Goal: Task Accomplishment & Management: Use online tool/utility

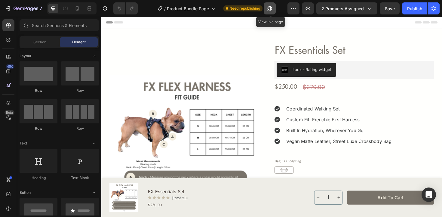
click at [271, 8] on icon "button" at bounding box center [269, 8] width 5 height 5
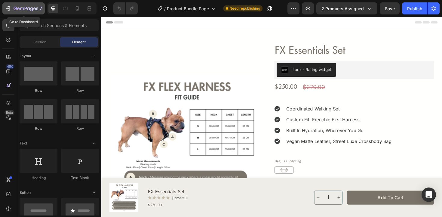
click at [15, 5] on div "7" at bounding box center [28, 8] width 29 height 7
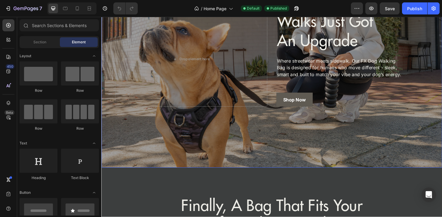
scroll to position [112, 0]
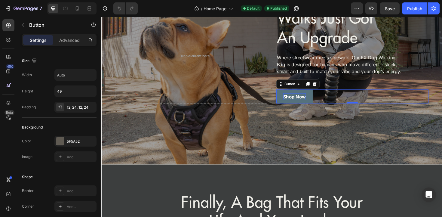
click at [306, 100] on p "Shop Now" at bounding box center [306, 101] width 24 height 7
click at [321, 104] on link "Shop Now" at bounding box center [306, 101] width 38 height 15
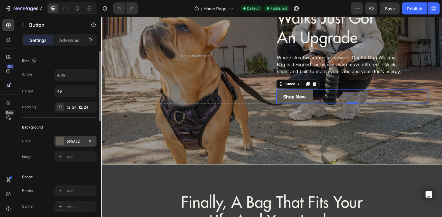
click at [72, 143] on div "5F5A52" at bounding box center [75, 141] width 17 height 5
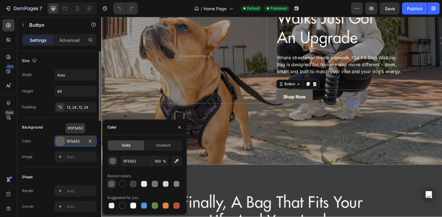
click at [73, 143] on div "5F5A52" at bounding box center [75, 141] width 17 height 5
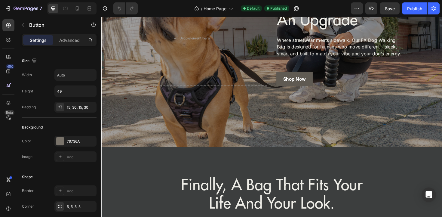
scroll to position [129, 0]
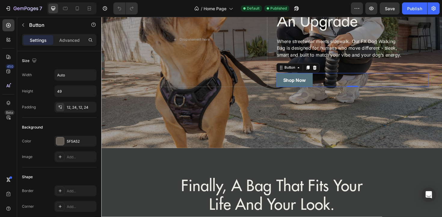
click at [319, 86] on link "Shop Now" at bounding box center [306, 83] width 38 height 15
click at [76, 141] on div "5F5A52" at bounding box center [75, 141] width 17 height 5
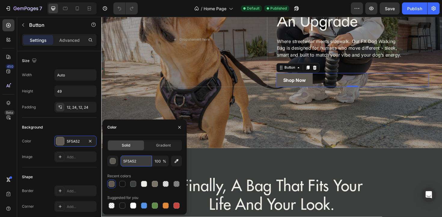
click at [132, 162] on input "5F5A52" at bounding box center [136, 160] width 31 height 11
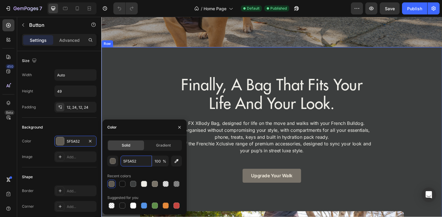
scroll to position [242, 0]
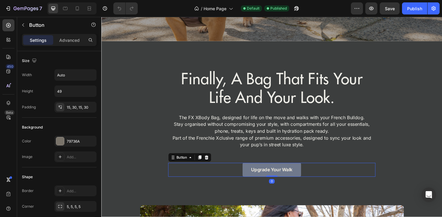
click at [260, 183] on link "Upgrade your walk" at bounding box center [282, 178] width 62 height 15
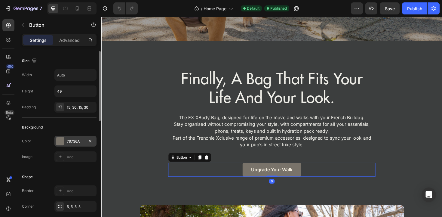
click at [77, 146] on div "79736A" at bounding box center [75, 141] width 42 height 11
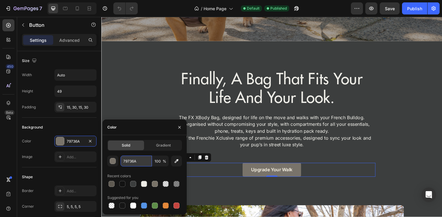
click at [141, 159] on input "79736A" at bounding box center [136, 160] width 31 height 11
paste input "5F5A52"
type input "5F5A52"
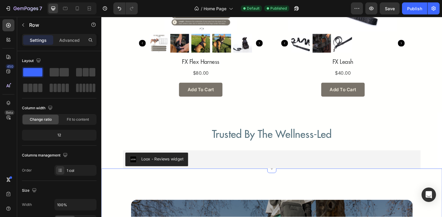
scroll to position [1206, 0]
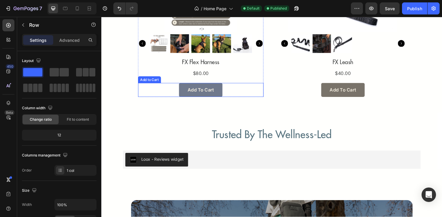
click at [224, 98] on button "Add to cart" at bounding box center [206, 94] width 46 height 15
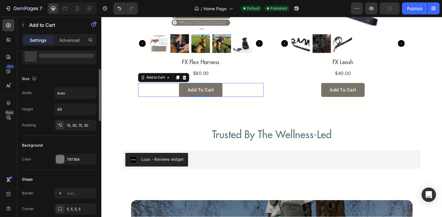
scroll to position [65, 0]
click at [72, 157] on div "79736A" at bounding box center [75, 157] width 17 height 5
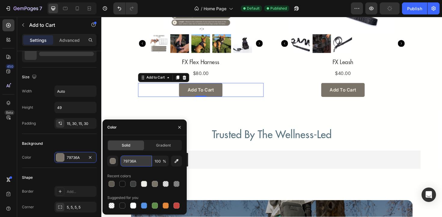
click at [130, 162] on input "79736A" at bounding box center [136, 160] width 31 height 11
paste input "5F5A52"
type input "5F5A52"
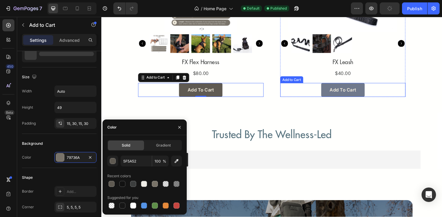
click at [375, 100] on button "Add to cart" at bounding box center [357, 94] width 46 height 15
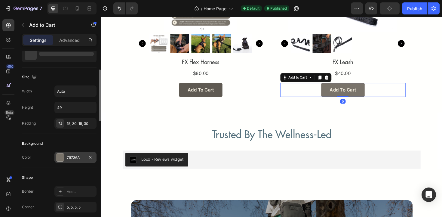
click at [74, 158] on div "79736A" at bounding box center [75, 157] width 17 height 5
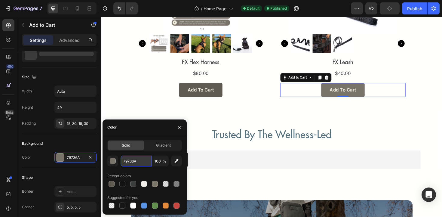
click at [132, 160] on input "79736A" at bounding box center [136, 160] width 31 height 11
paste input "5F5A52"
type input "5F5A52"
click at [86, 140] on div "Background" at bounding box center [59, 144] width 75 height 10
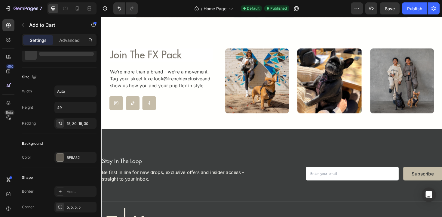
scroll to position [1555, 0]
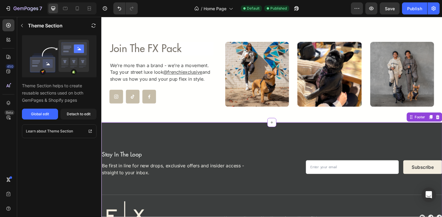
click at [431, 180] on button "Subscribe" at bounding box center [441, 176] width 41 height 14
click at [72, 117] on button "Detach to edit" at bounding box center [78, 114] width 36 height 11
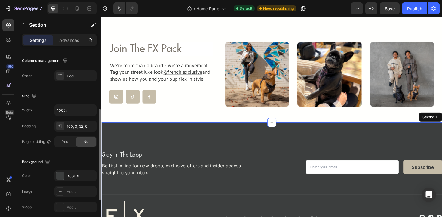
scroll to position [102, 0]
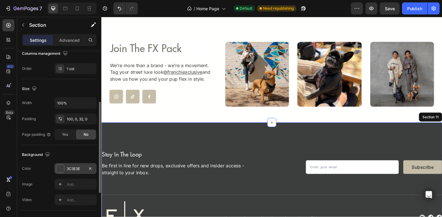
click at [74, 173] on div "3C3E3E" at bounding box center [75, 168] width 42 height 11
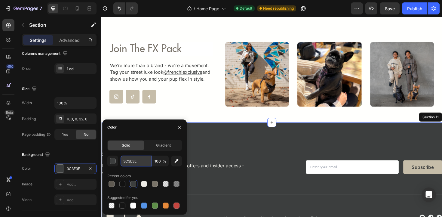
click at [129, 163] on input "3C3E3E" at bounding box center [136, 160] width 31 height 11
paste input "5F5A52"
type input "5F5A52"
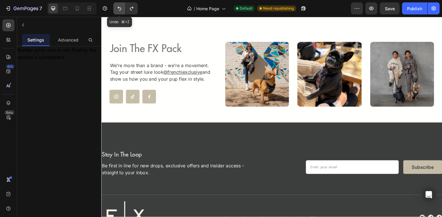
click at [118, 8] on icon "Undo/Redo" at bounding box center [120, 9] width 4 height 4
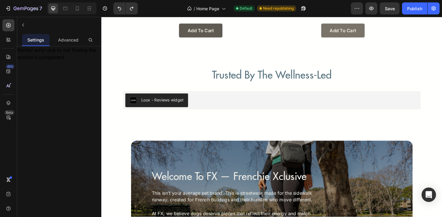
scroll to position [1224, 0]
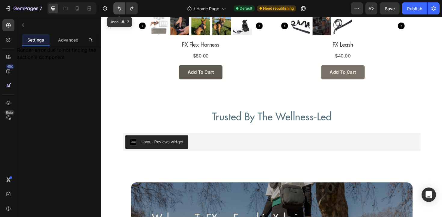
click at [119, 12] on button "Undo/Redo" at bounding box center [119, 8] width 12 height 12
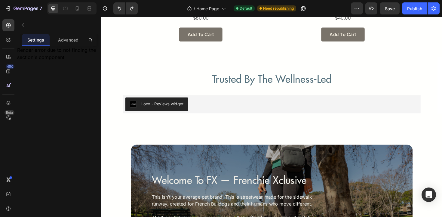
scroll to position [1248, 0]
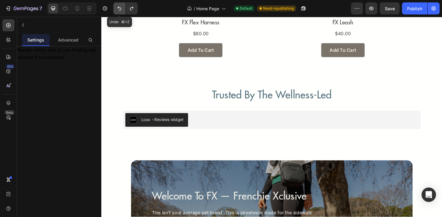
click at [118, 12] on button "Undo/Redo" at bounding box center [119, 8] width 12 height 12
click at [132, 11] on button "Undo/Redo" at bounding box center [132, 8] width 12 height 12
click at [116, 10] on icon "Undo/Redo" at bounding box center [119, 8] width 6 height 6
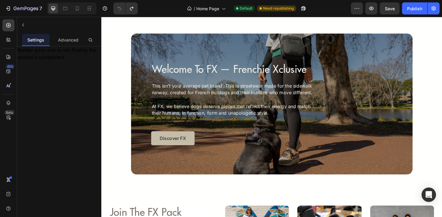
scroll to position [1394, 0]
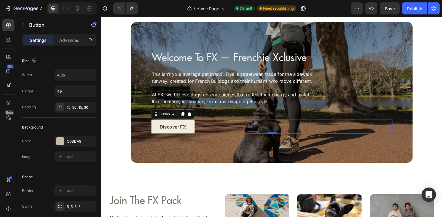
click at [195, 136] on link "Discover FX" at bounding box center [177, 133] width 46 height 15
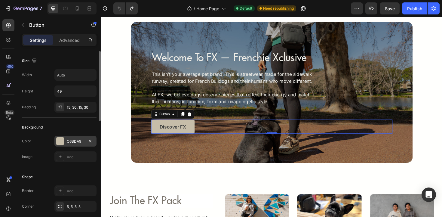
click at [79, 136] on div "C6BDA9" at bounding box center [75, 141] width 42 height 11
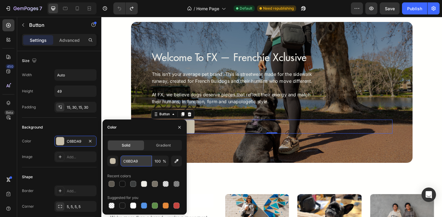
click at [131, 165] on input "C6BDA9" at bounding box center [136, 160] width 31 height 11
paste input "5F5A52"
type input "5F5A52"
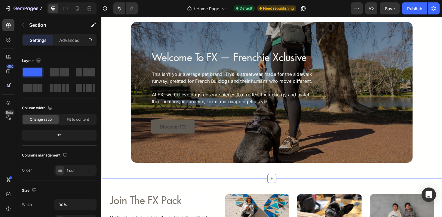
click at [121, 97] on div "Welcome To FX — Frenchie Xclusive Heading This isn’t your average pet brand. Th…" at bounding box center [281, 96] width 361 height 149
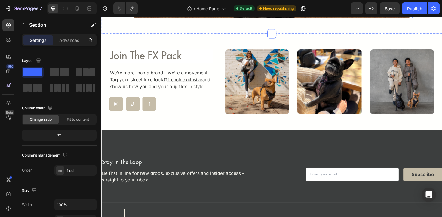
scroll to position [1548, 0]
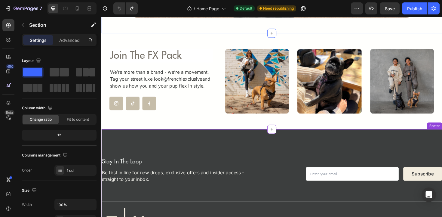
click at [442, 185] on button "Subscribe" at bounding box center [441, 183] width 41 height 14
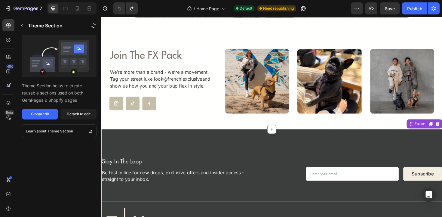
click at [442, 185] on button "Subscribe" at bounding box center [441, 183] width 41 height 14
click at [77, 117] on button "Detach to edit" at bounding box center [78, 114] width 36 height 11
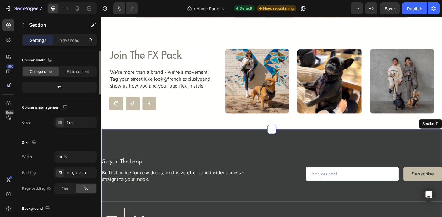
scroll to position [0, 0]
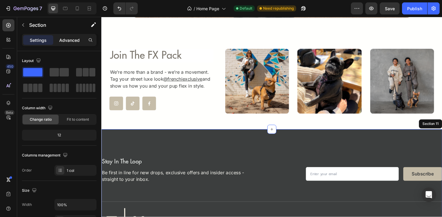
click at [66, 36] on div "Advanced" at bounding box center [69, 40] width 30 height 10
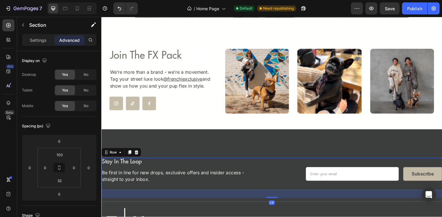
click at [435, 197] on div "Email Field Subscribe Submit Button Row Newsletter Quick Links Text Block Home …" at bounding box center [390, 183] width 144 height 34
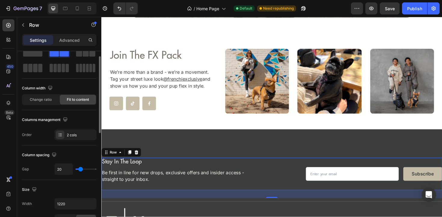
scroll to position [6, 0]
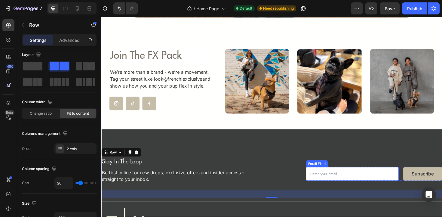
click at [402, 182] on input "email" at bounding box center [367, 183] width 98 height 14
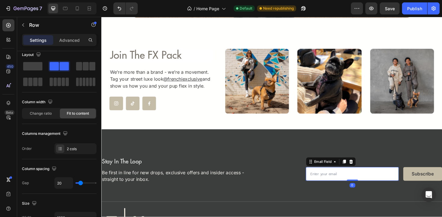
scroll to position [0, 0]
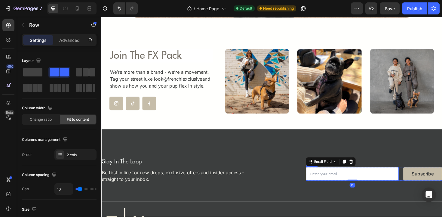
click at [420, 185] on div "Email Field 0 Subscribe Submit Button Row" at bounding box center [390, 183] width 144 height 14
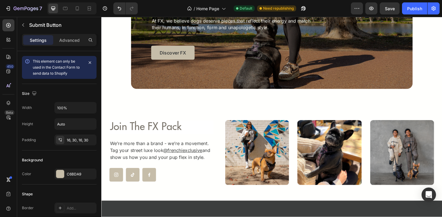
scroll to position [1455, 0]
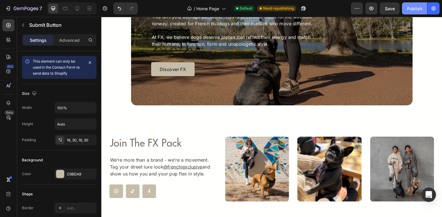
click at [415, 4] on button "Publish" at bounding box center [414, 8] width 25 height 12
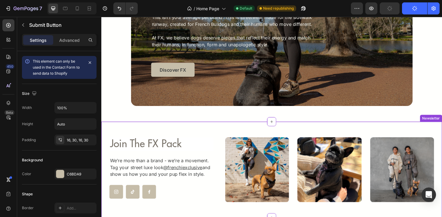
scroll to position [1442, 0]
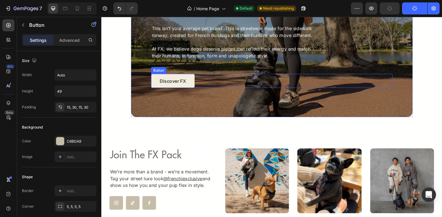
click at [197, 91] on link "Discover FX" at bounding box center [177, 84] width 46 height 15
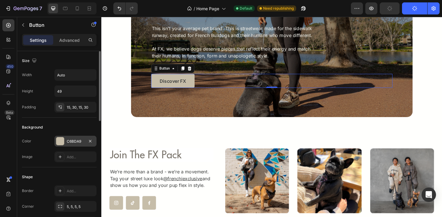
click at [67, 146] on div "C6BDA9" at bounding box center [75, 141] width 42 height 11
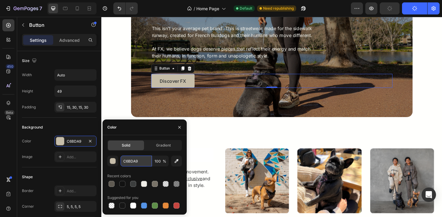
click at [130, 162] on input "C6BDA9" at bounding box center [136, 160] width 31 height 11
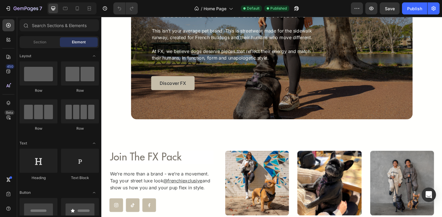
scroll to position [1532, 0]
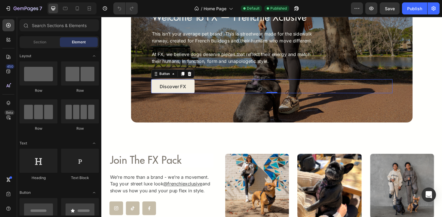
click at [194, 95] on link "Discover FX" at bounding box center [177, 90] width 46 height 15
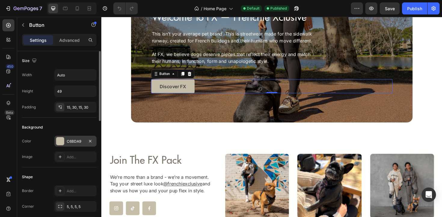
click at [71, 142] on div "C6BDA9" at bounding box center [75, 141] width 17 height 5
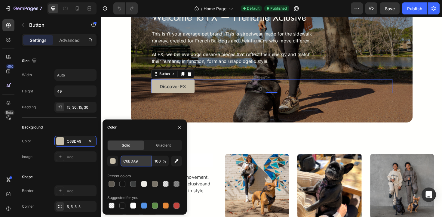
click at [136, 163] on input "C6BDA9" at bounding box center [136, 160] width 31 height 11
paste input "#A9976D"
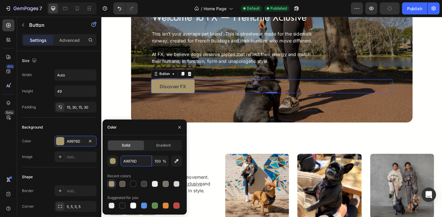
paste input "#8C7A54"
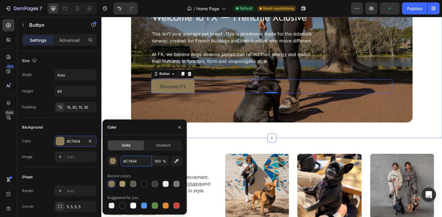
paste input "#B49A72"
type input "#B49A72"
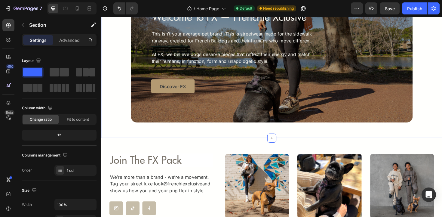
click at [126, 96] on div "Welcome To FX — Frenchie Xclusive Heading This isn’t your average pet brand. Th…" at bounding box center [281, 54] width 361 height 149
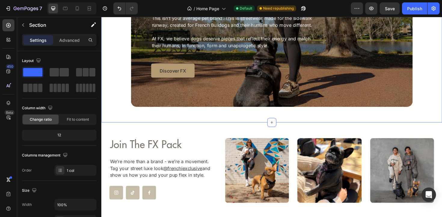
scroll to position [1559, 0]
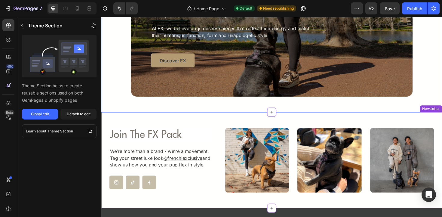
click at [183, 204] on div "Join The FX Pack Heading We’re more than a brand - we’re a movement. Tag your s…" at bounding box center [281, 169] width 361 height 102
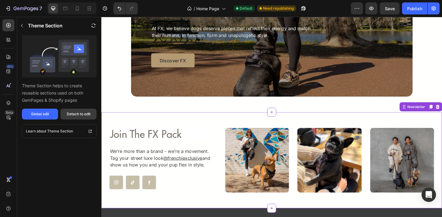
click at [78, 117] on button "Detach to edit" at bounding box center [78, 114] width 36 height 11
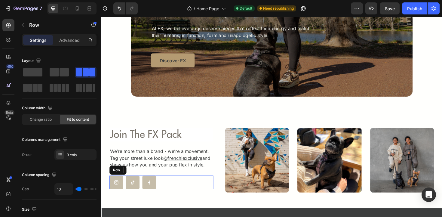
click at [144, 194] on div "Icon Icon Icon Row" at bounding box center [165, 192] width 110 height 14
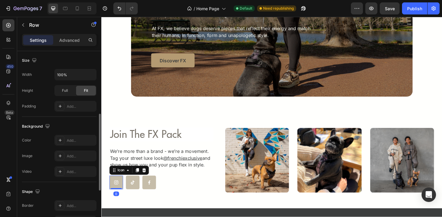
scroll to position [0, 0]
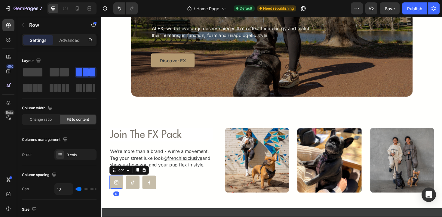
click at [121, 195] on div at bounding box center [117, 192] width 14 height 14
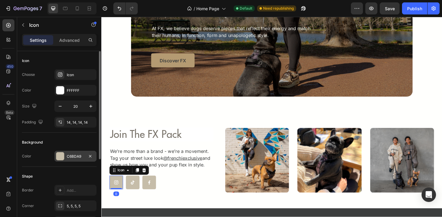
click at [73, 155] on div "C6BDA9" at bounding box center [75, 156] width 17 height 5
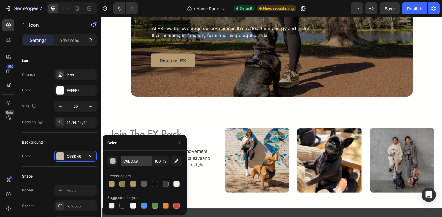
click at [128, 162] on input "C6BDA9" at bounding box center [136, 160] width 31 height 11
paste input "#B49A72"
paste input "text"
type input "#B49A72"
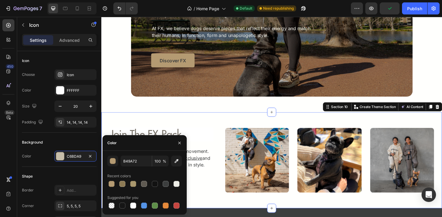
click at [226, 207] on div "Join The FX Pack Heading We’re more than a brand - we’re a movement. Tag your s…" at bounding box center [281, 169] width 361 height 102
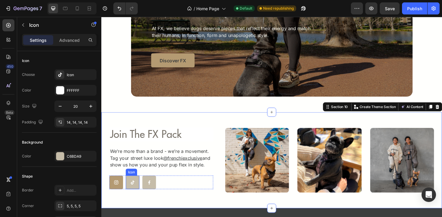
click at [138, 195] on div at bounding box center [134, 192] width 14 height 14
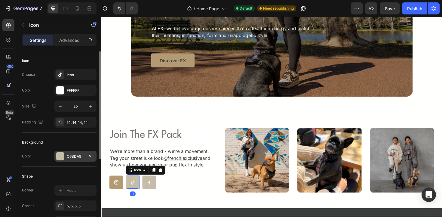
click at [69, 158] on div "C6BDA9" at bounding box center [75, 156] width 17 height 5
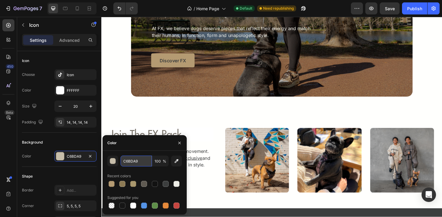
click at [138, 166] on input "C6BDA9" at bounding box center [136, 160] width 31 height 11
paste input "#B49A72"
type input "#B49A72"
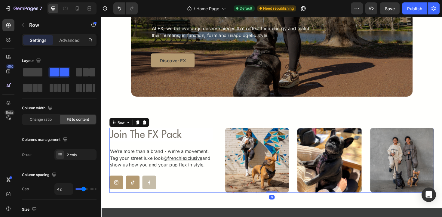
click at [230, 202] on div "Join The FX Pack Heading We’re more than a brand - we’re a movement. Tag your s…" at bounding box center [282, 168] width 344 height 69
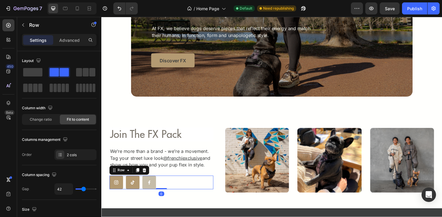
click at [163, 194] on div "Icon Icon Icon Row 0" at bounding box center [165, 192] width 110 height 14
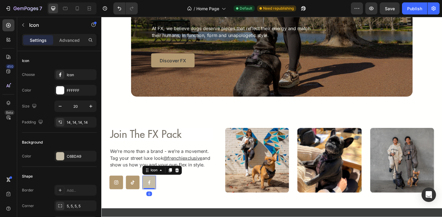
click at [157, 194] on div at bounding box center [152, 192] width 14 height 14
click at [81, 158] on div "C6BDA9" at bounding box center [75, 156] width 17 height 5
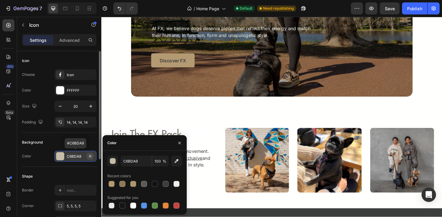
click at [91, 157] on icon "button" at bounding box center [90, 156] width 2 height 2
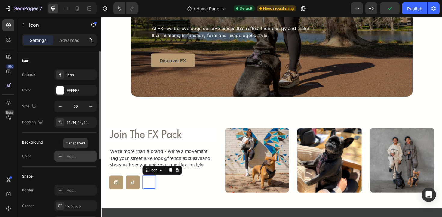
click at [82, 158] on div "Add..." at bounding box center [81, 156] width 28 height 5
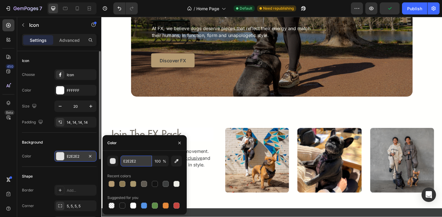
click at [134, 162] on input "E2E2E2" at bounding box center [136, 160] width 31 height 11
paste input "#B49A72"
type input "#B49A722"
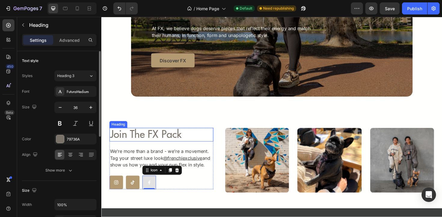
click at [134, 136] on h2 "Join The FX Pack" at bounding box center [165, 141] width 110 height 14
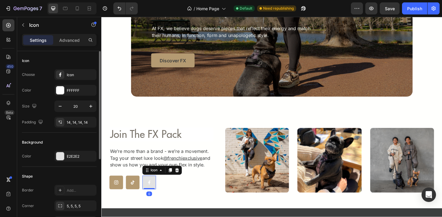
click at [157, 195] on div at bounding box center [152, 192] width 14 height 14
click at [81, 154] on div "E2E2E2" at bounding box center [75, 156] width 17 height 5
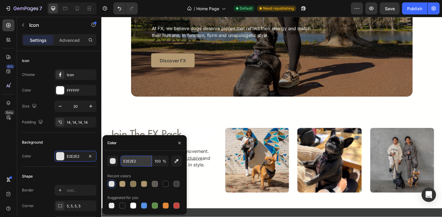
click at [129, 160] on input "E2E2E2" at bounding box center [136, 160] width 31 height 11
paste input "#B49A72"
type input "#B49A72"
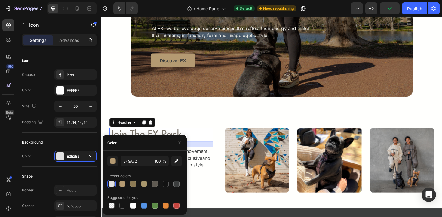
click at [200, 137] on h2 "Join The FX Pack" at bounding box center [165, 141] width 110 height 14
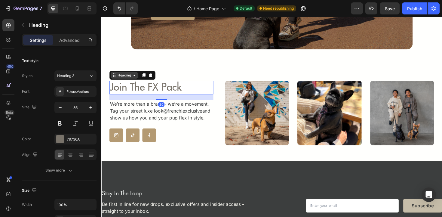
scroll to position [1610, 0]
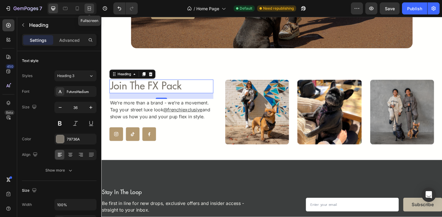
click at [88, 7] on icon at bounding box center [89, 8] width 6 height 6
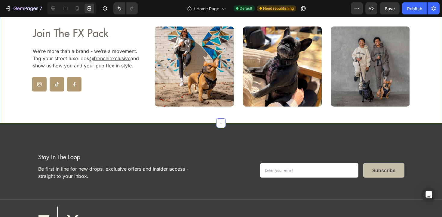
scroll to position [1688, 0]
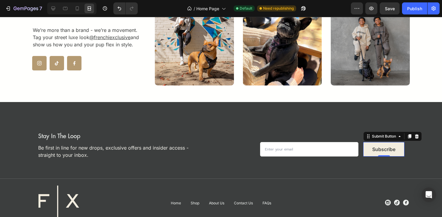
click at [364, 153] on button "Subscribe" at bounding box center [383, 149] width 41 height 14
click at [52, 8] on icon at bounding box center [53, 8] width 6 height 6
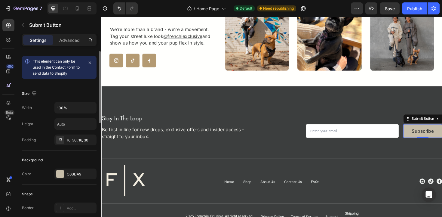
click at [72, 181] on div "Background Color C6BDA9" at bounding box center [59, 167] width 75 height 34
click at [72, 178] on div "C6BDA9" at bounding box center [75, 173] width 42 height 11
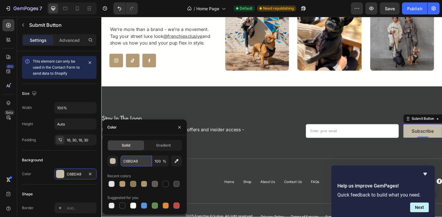
click at [130, 165] on input "C6BDA9" at bounding box center [136, 160] width 31 height 11
paste input "#B49A72"
click at [127, 159] on input "#B49A72" at bounding box center [136, 160] width 31 height 11
click at [127, 163] on input "#B49A72" at bounding box center [136, 160] width 31 height 11
drag, startPoint x: 126, startPoint y: 161, endPoint x: 121, endPoint y: 161, distance: 5.7
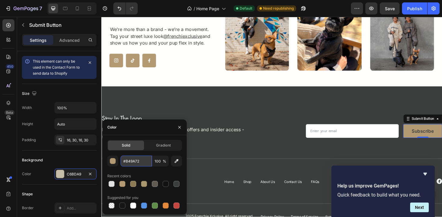
click at [121, 161] on input "#B49A72" at bounding box center [136, 160] width 31 height 11
type input "B49A72"
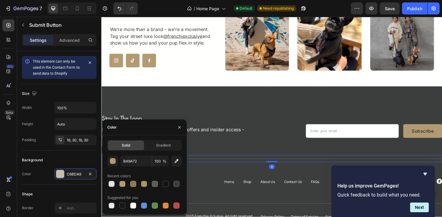
click at [249, 165] on div "Title Line 0" at bounding box center [281, 167] width 361 height 8
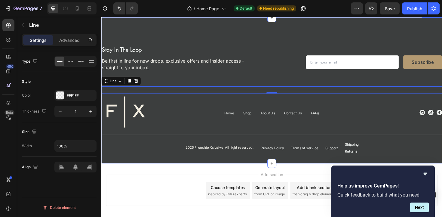
scroll to position [1777, 0]
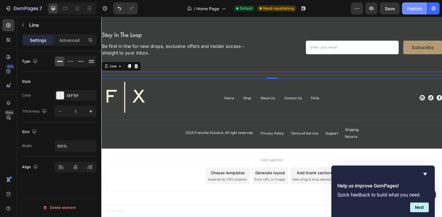
click at [411, 7] on div "Publish" at bounding box center [414, 8] width 15 height 6
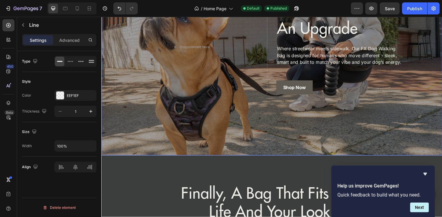
scroll to position [126, 0]
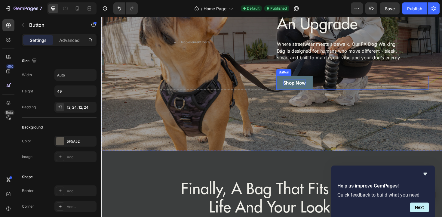
click at [307, 87] on p "Shop Now" at bounding box center [306, 86] width 24 height 7
click at [310, 88] on p "Shop Now" at bounding box center [306, 86] width 24 height 7
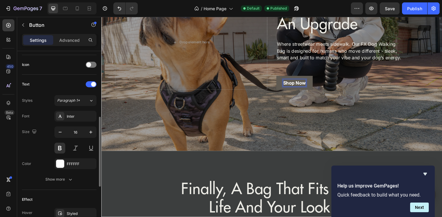
scroll to position [178, 0]
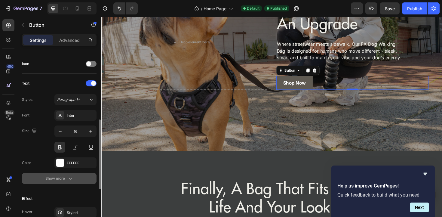
click at [57, 178] on div "Show more" at bounding box center [59, 178] width 28 height 6
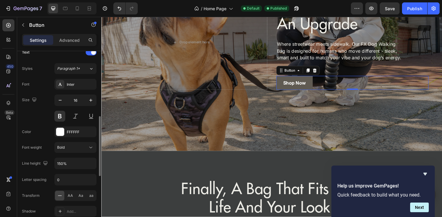
scroll to position [211, 0]
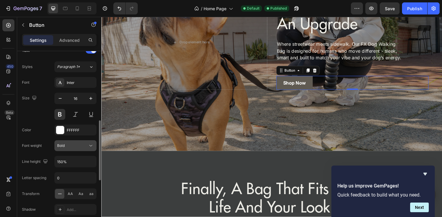
click at [75, 147] on div "Bold" at bounding box center [72, 145] width 31 height 5
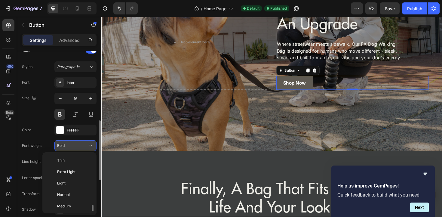
scroll to position [32, 0]
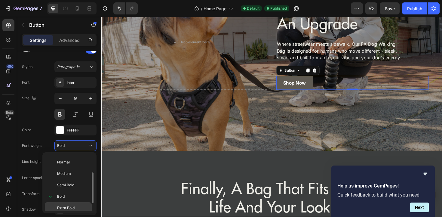
click at [67, 208] on span "Extra Bold" at bounding box center [65, 207] width 17 height 5
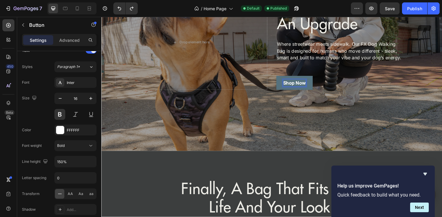
click at [299, 87] on p "Shop Now" at bounding box center [306, 86] width 24 height 7
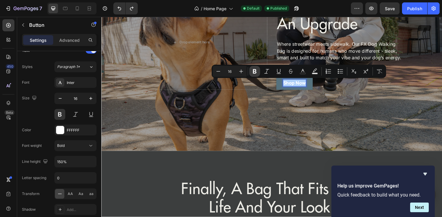
click at [255, 73] on icon "Editor contextual toolbar" at bounding box center [255, 71] width 4 height 5
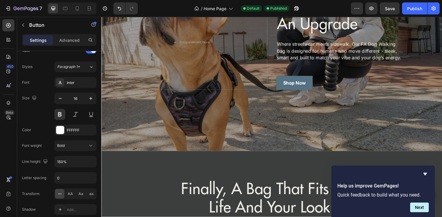
click at [314, 85] on strong "Shop Now" at bounding box center [306, 87] width 24 height 6
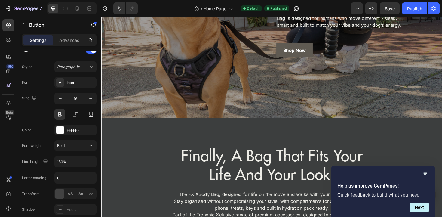
scroll to position [157, 0]
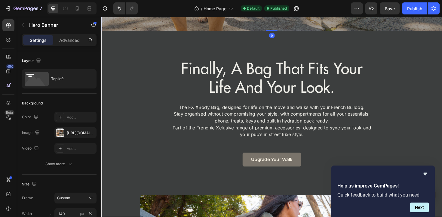
scroll to position [257, 0]
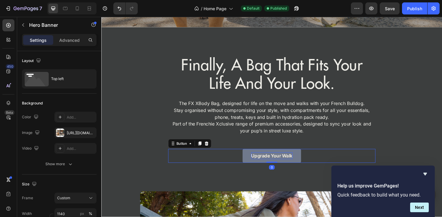
click at [283, 162] on p "Upgrade your walk" at bounding box center [282, 163] width 44 height 7
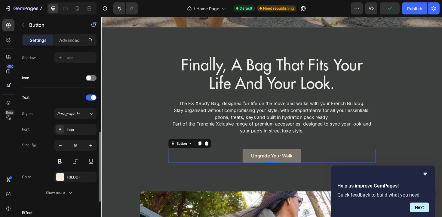
scroll to position [188, 0]
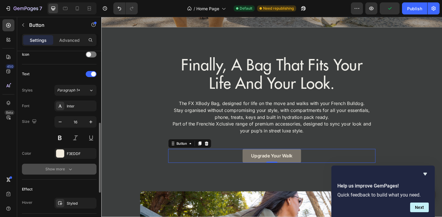
click at [56, 169] on div "Show more" at bounding box center [59, 169] width 28 height 6
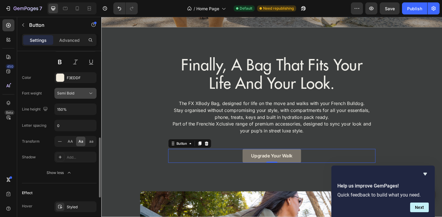
scroll to position [266, 0]
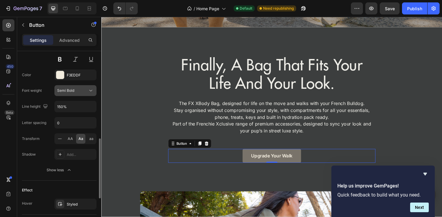
click at [78, 94] on button "Semi Bold" at bounding box center [75, 90] width 42 height 11
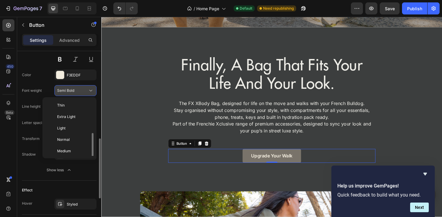
scroll to position [22, 0]
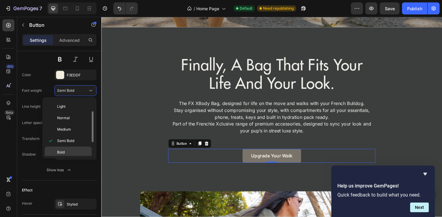
click at [66, 152] on p "Bold" at bounding box center [73, 151] width 32 height 5
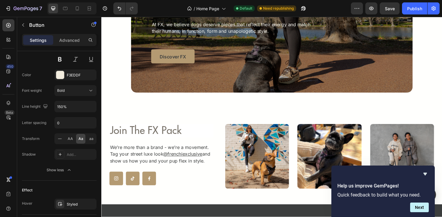
scroll to position [1586, 0]
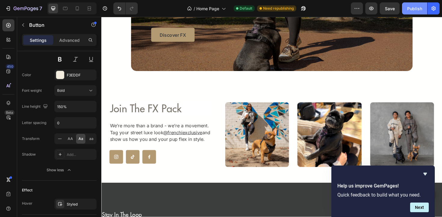
click at [406, 7] on button "Publish" at bounding box center [414, 8] width 25 height 12
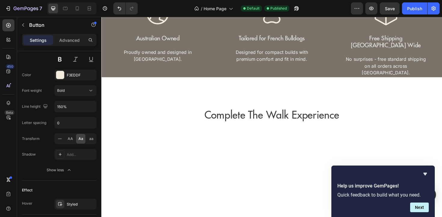
scroll to position [1105, 0]
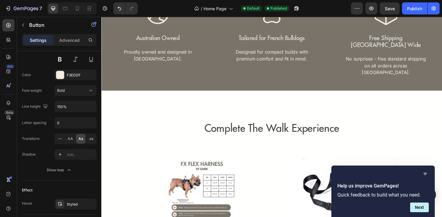
click at [425, 173] on icon "Hide survey" at bounding box center [425, 174] width 4 height 3
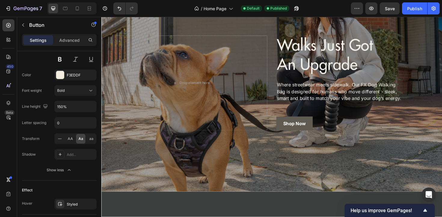
scroll to position [81, 0]
